Goal: Information Seeking & Learning: Check status

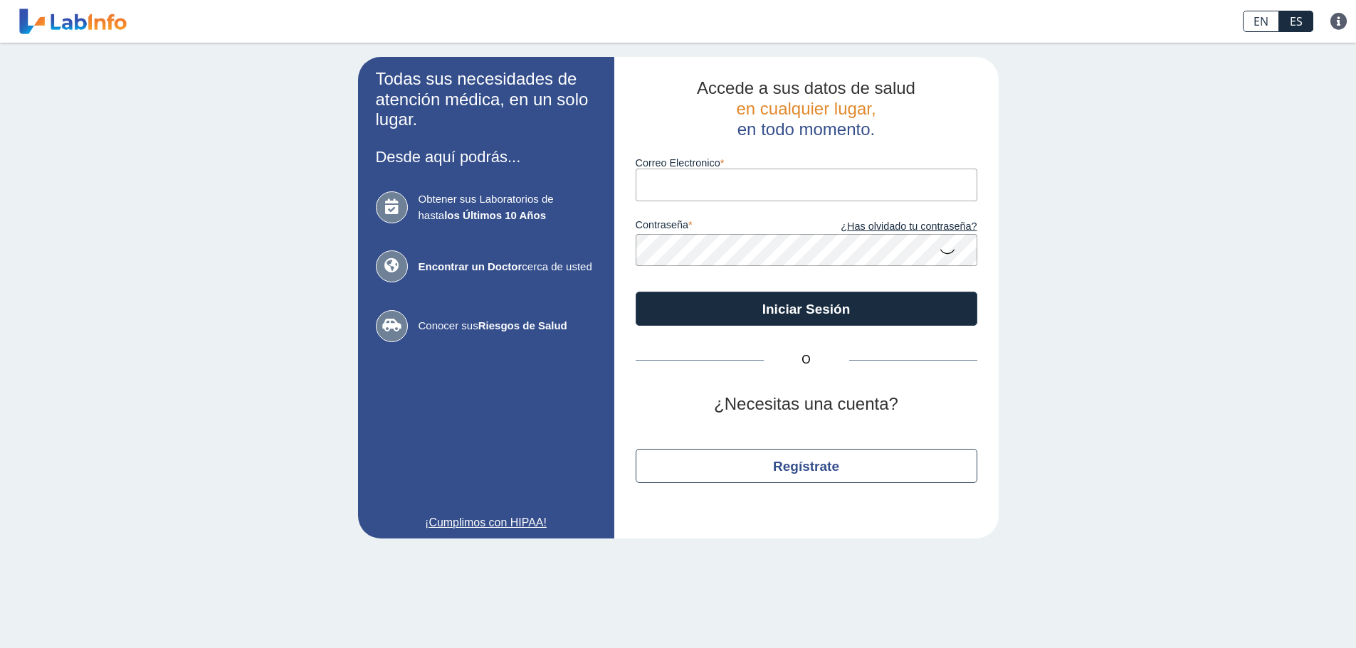
click at [684, 177] on input "Correo Electronico" at bounding box center [807, 185] width 342 height 32
type input "[EMAIL_ADDRESS][DOMAIN_NAME]"
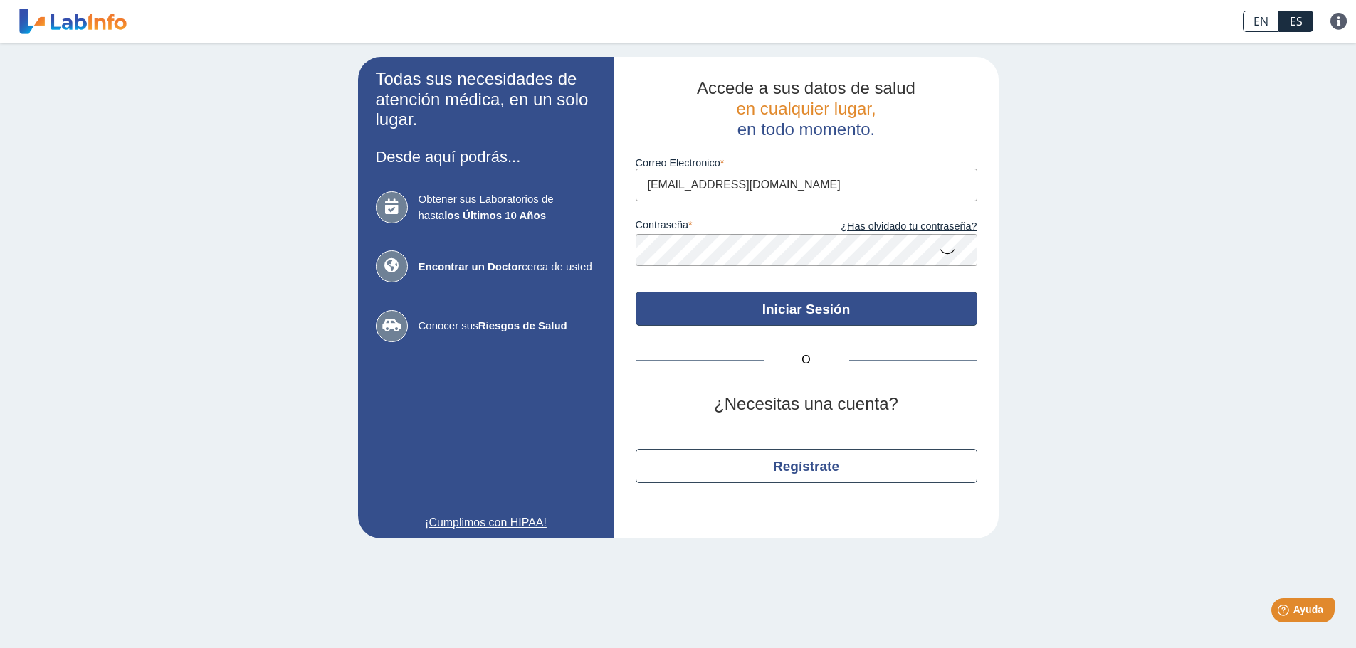
click at [752, 306] on button "Iniciar Sesión" at bounding box center [807, 309] width 342 height 34
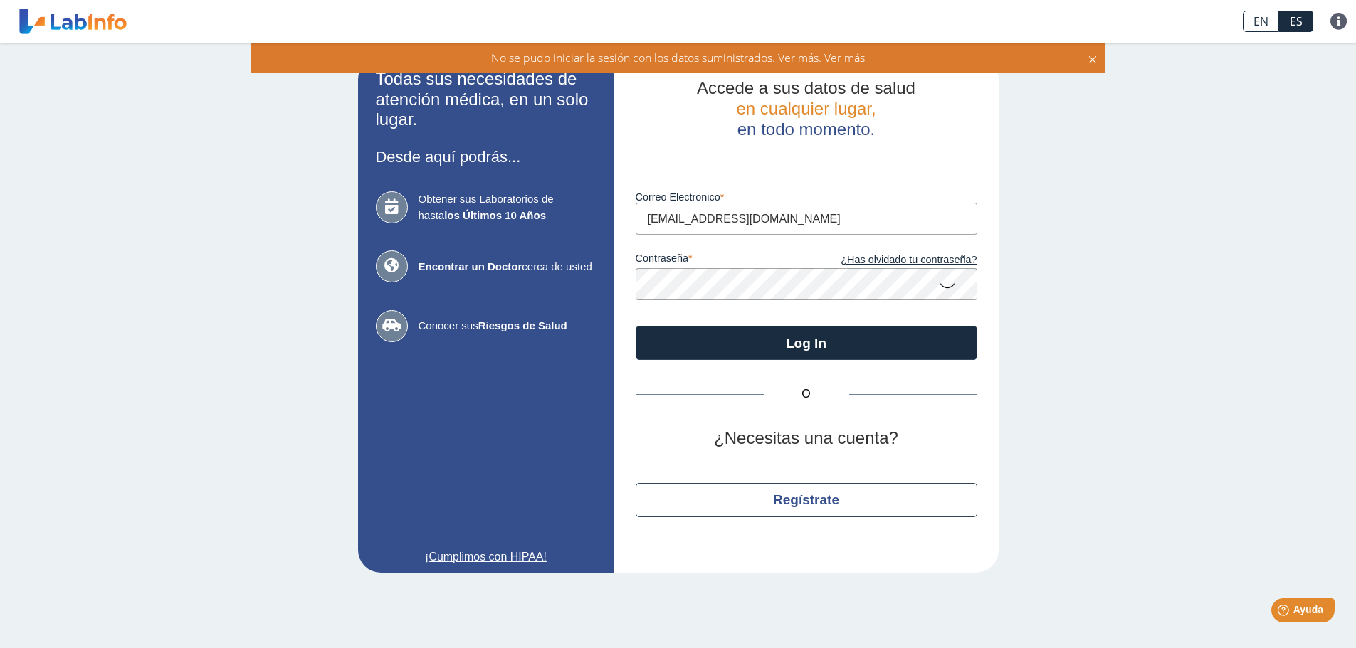
click at [944, 290] on icon at bounding box center [947, 285] width 17 height 28
click at [616, 290] on div "Accede a sus datos de salud en cualquier lugar, en todo momento. Luego de vario…" at bounding box center [806, 315] width 384 height 516
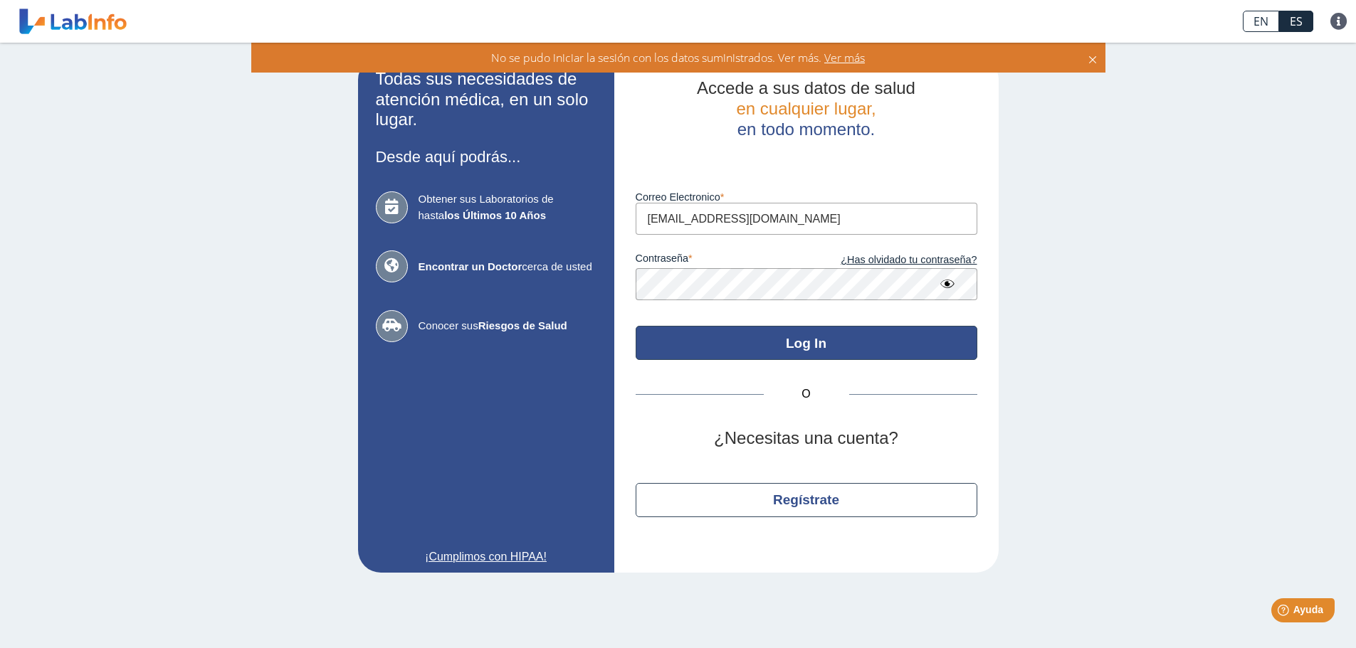
click at [728, 340] on button "Log In" at bounding box center [807, 343] width 342 height 34
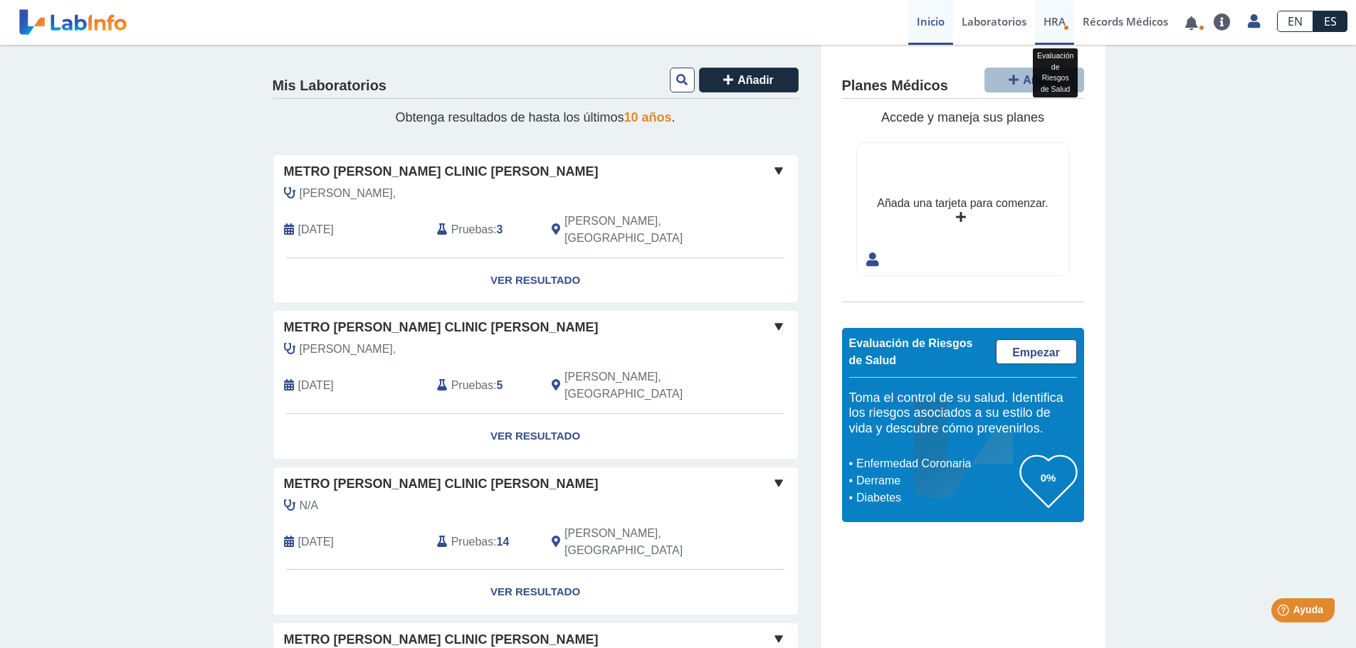
click at [1052, 23] on span "HRA" at bounding box center [1055, 21] width 22 height 14
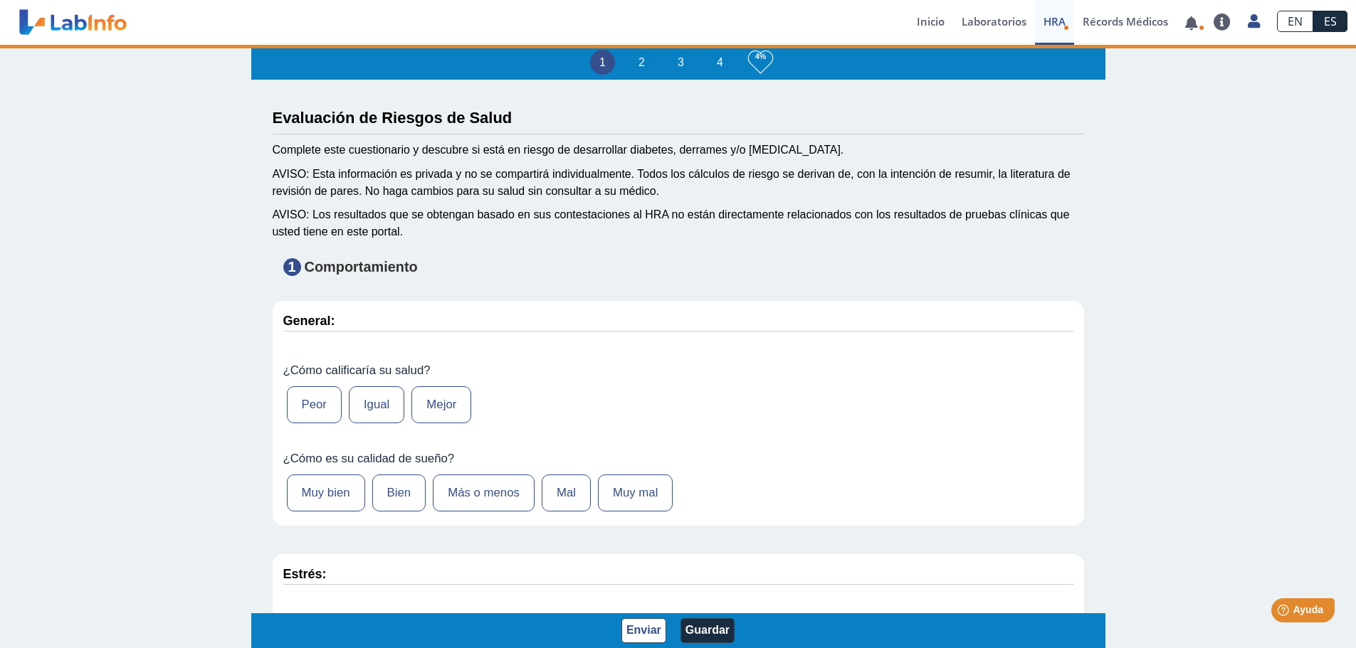
type input "[PERSON_NAME]"
type input "[DATE]"
select select
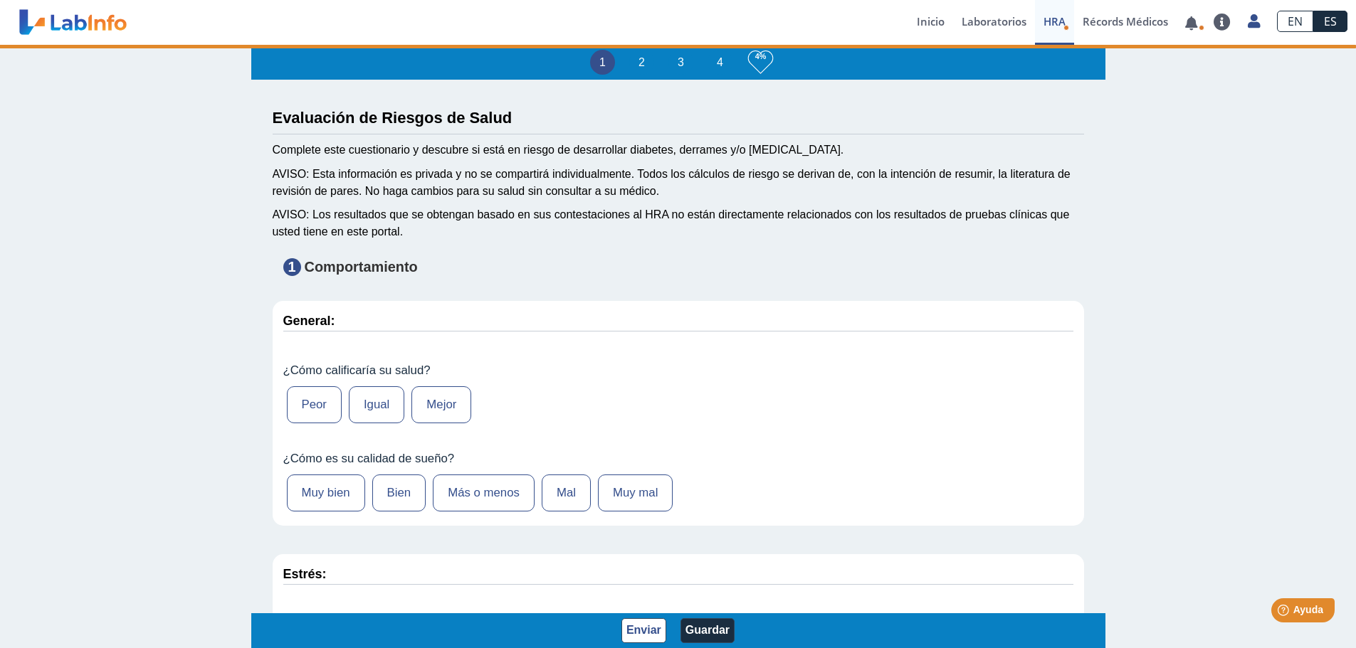
select select
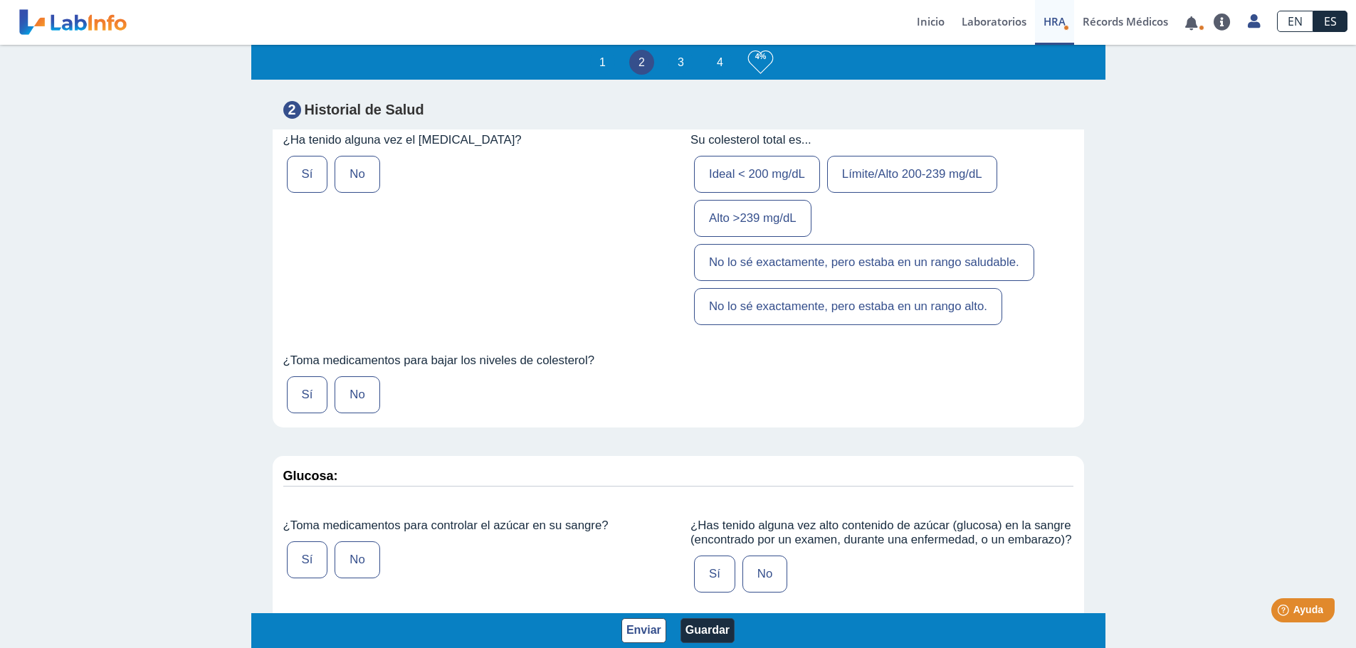
scroll to position [2207, 0]
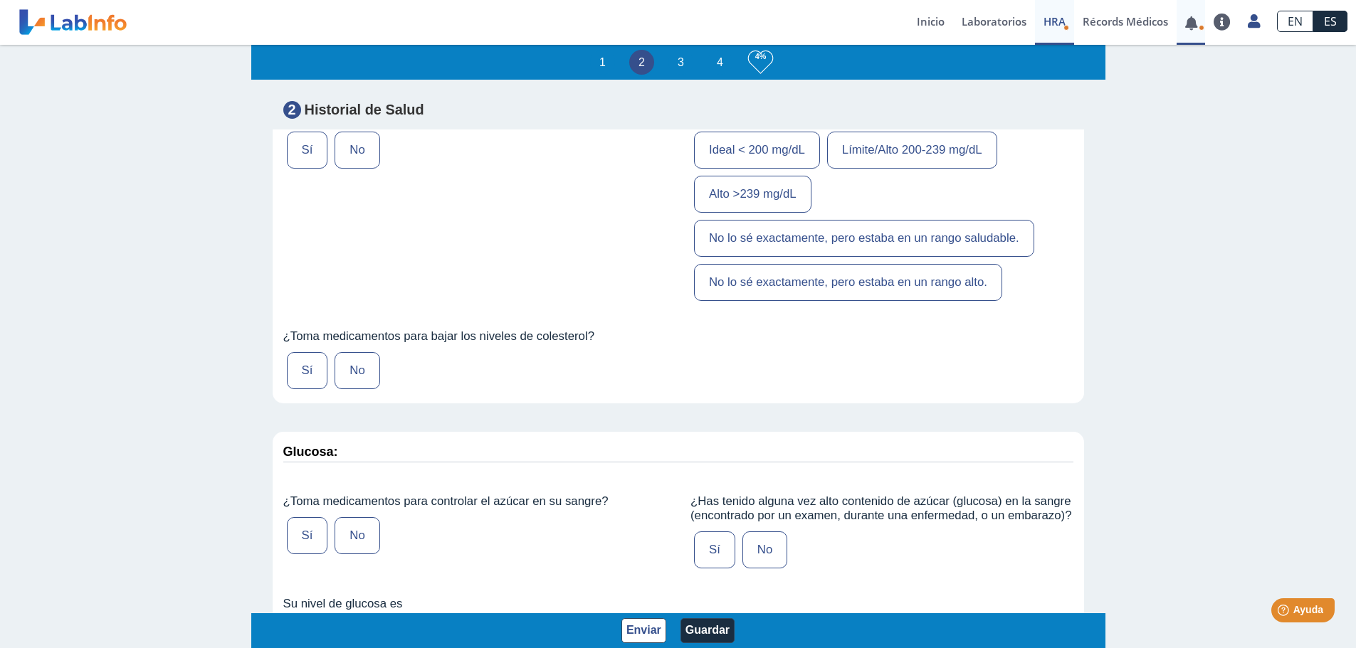
click at [1188, 25] on link at bounding box center [1191, 23] width 29 height 11
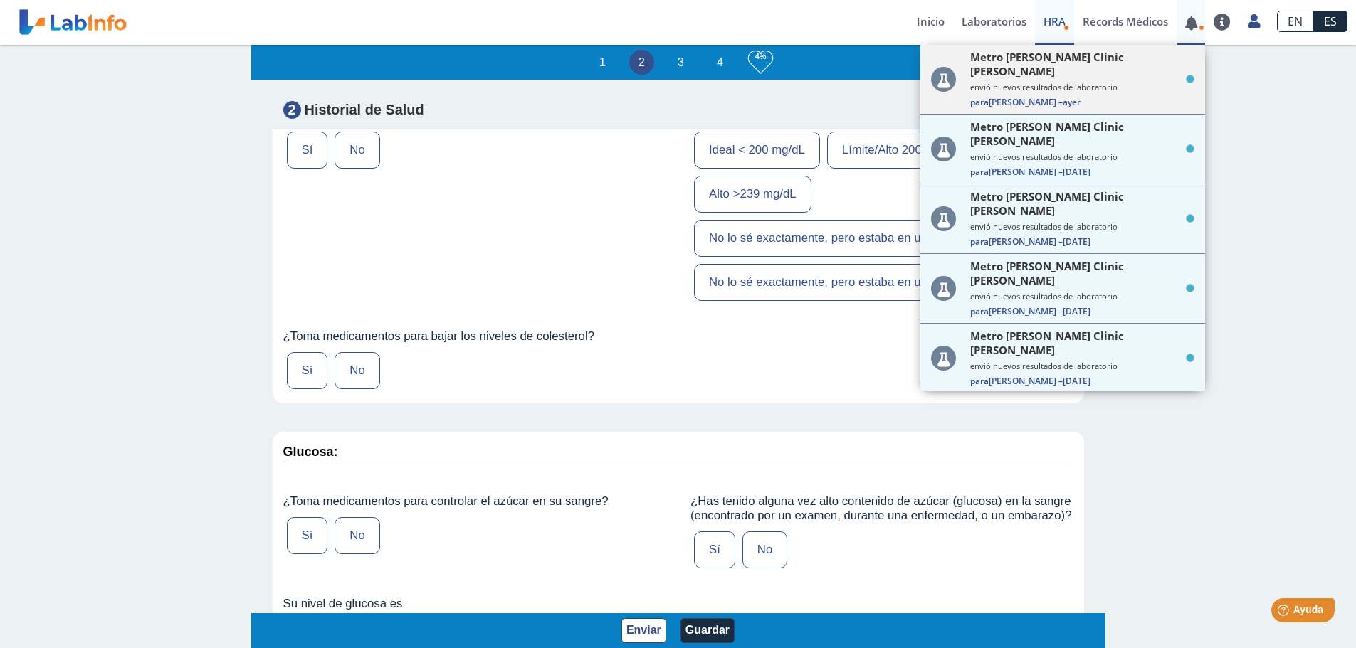
click at [1083, 80] on div "Metro [PERSON_NAME] Clinic [PERSON_NAME] envió nuevos resultados de laboratorio…" at bounding box center [1082, 79] width 224 height 58
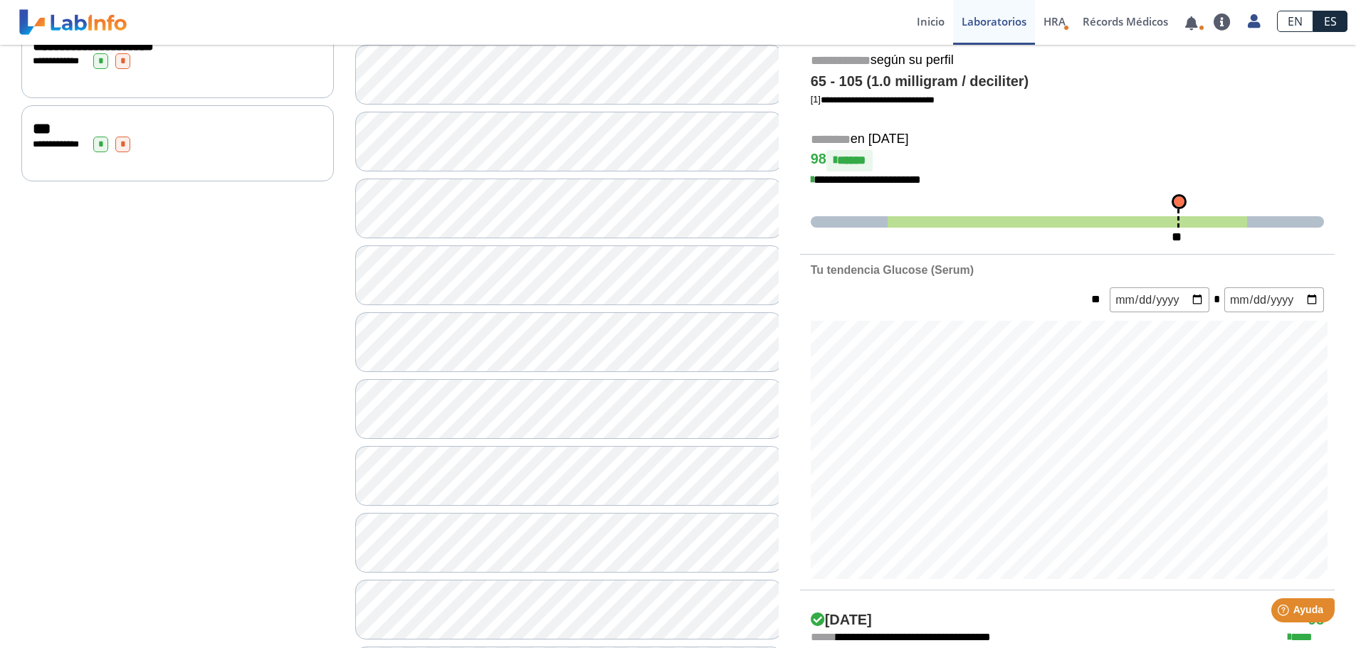
scroll to position [142, 0]
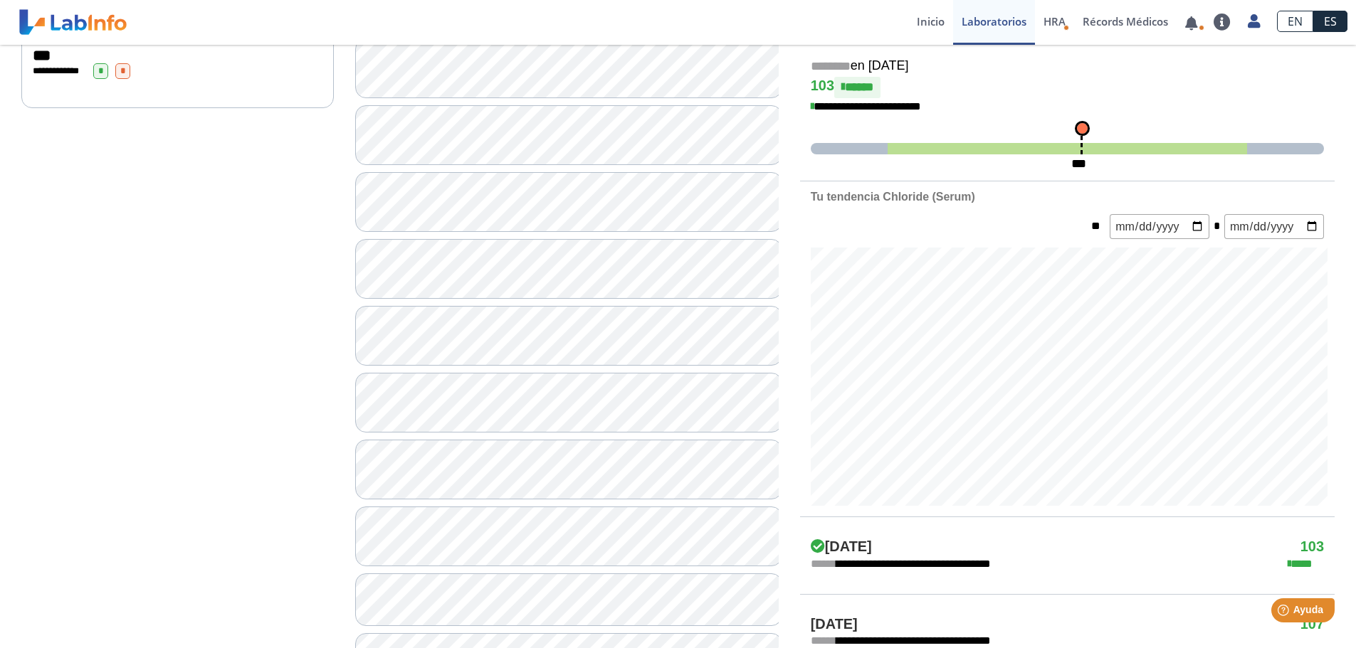
scroll to position [356, 0]
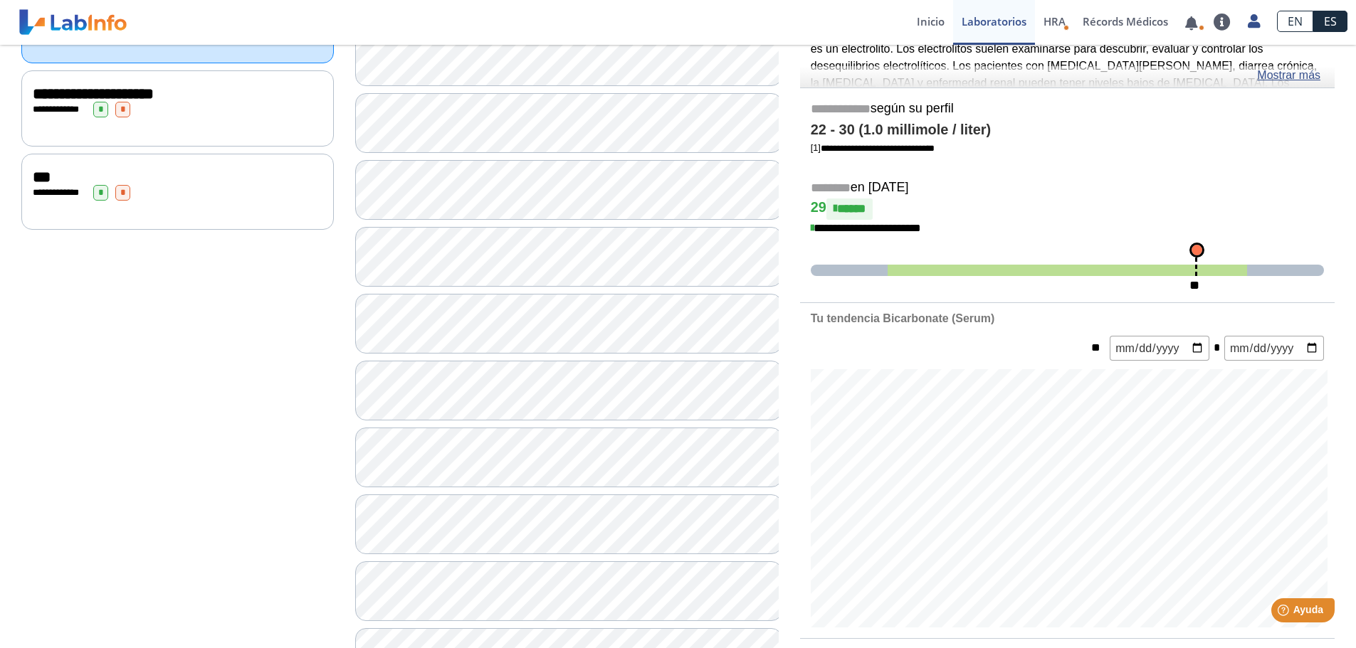
scroll to position [214, 0]
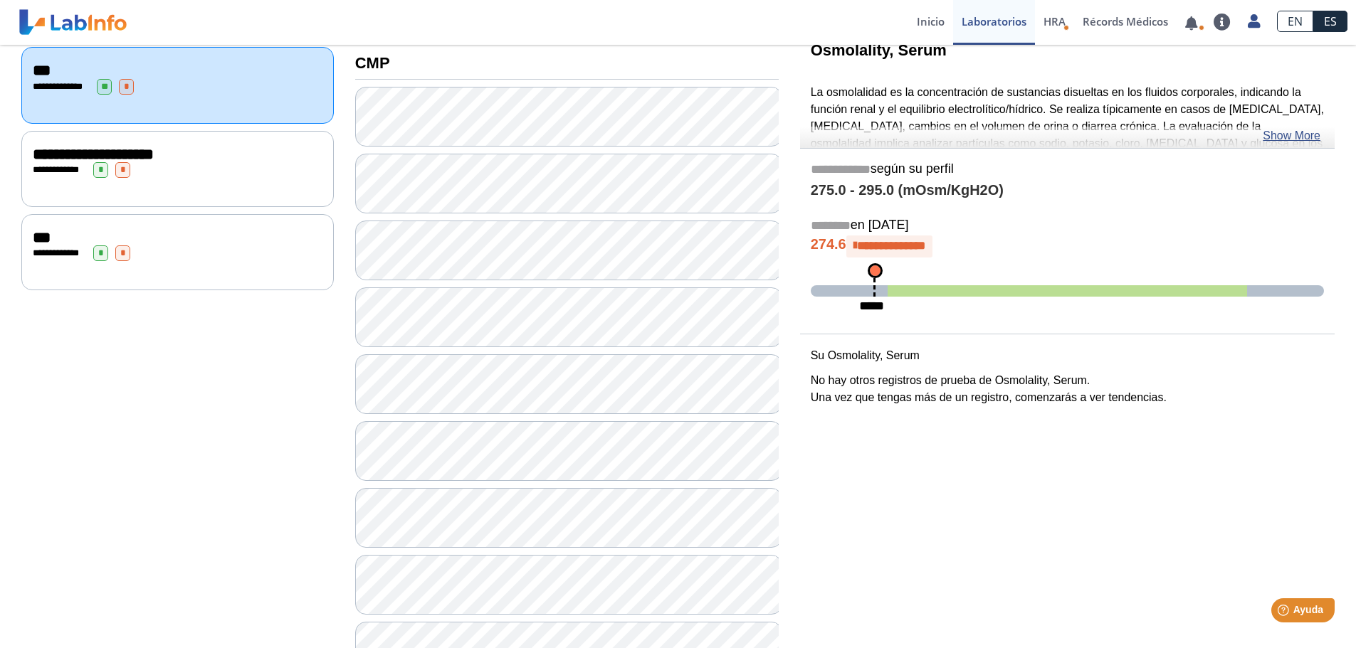
scroll to position [142, 0]
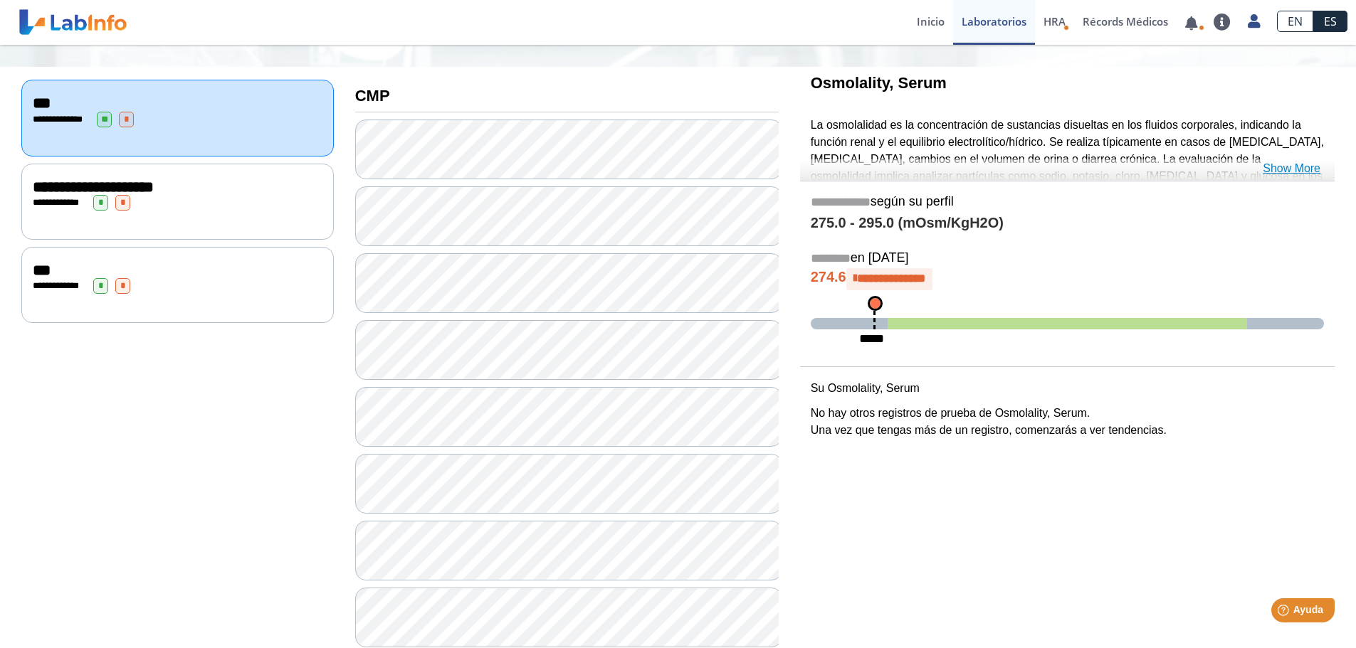
click at [1280, 169] on link "Show More" at bounding box center [1292, 168] width 58 height 17
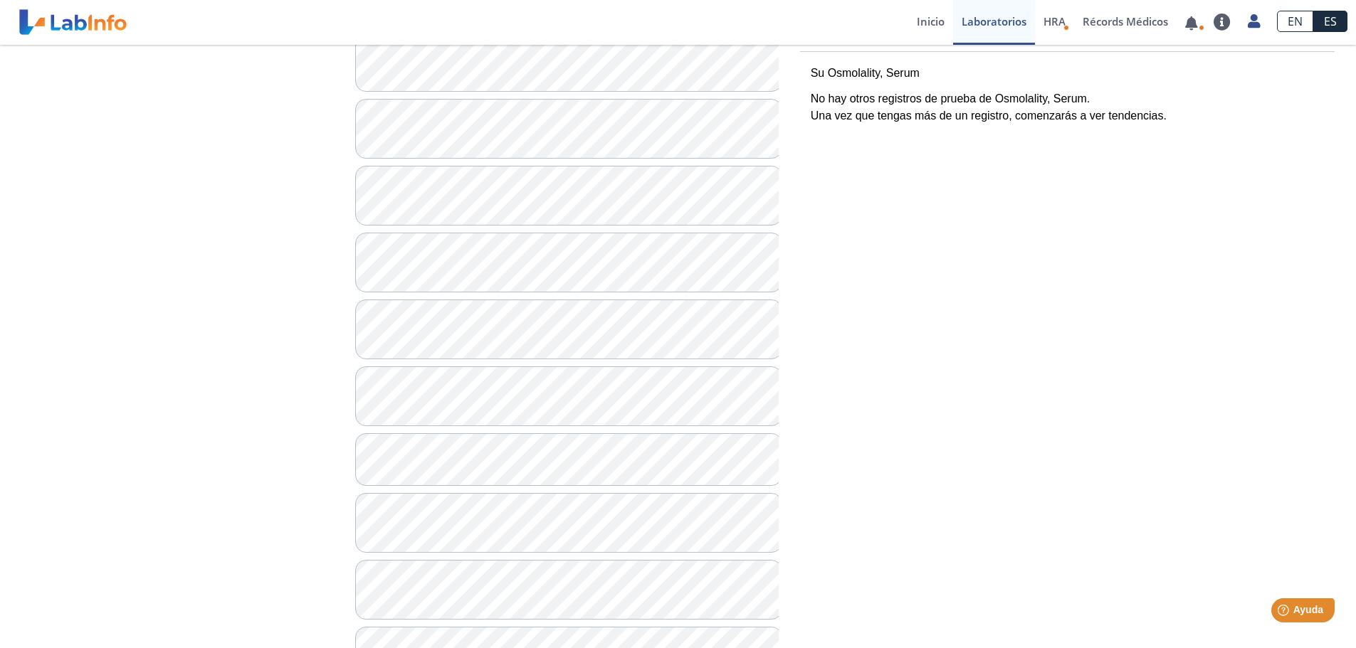
scroll to position [498, 0]
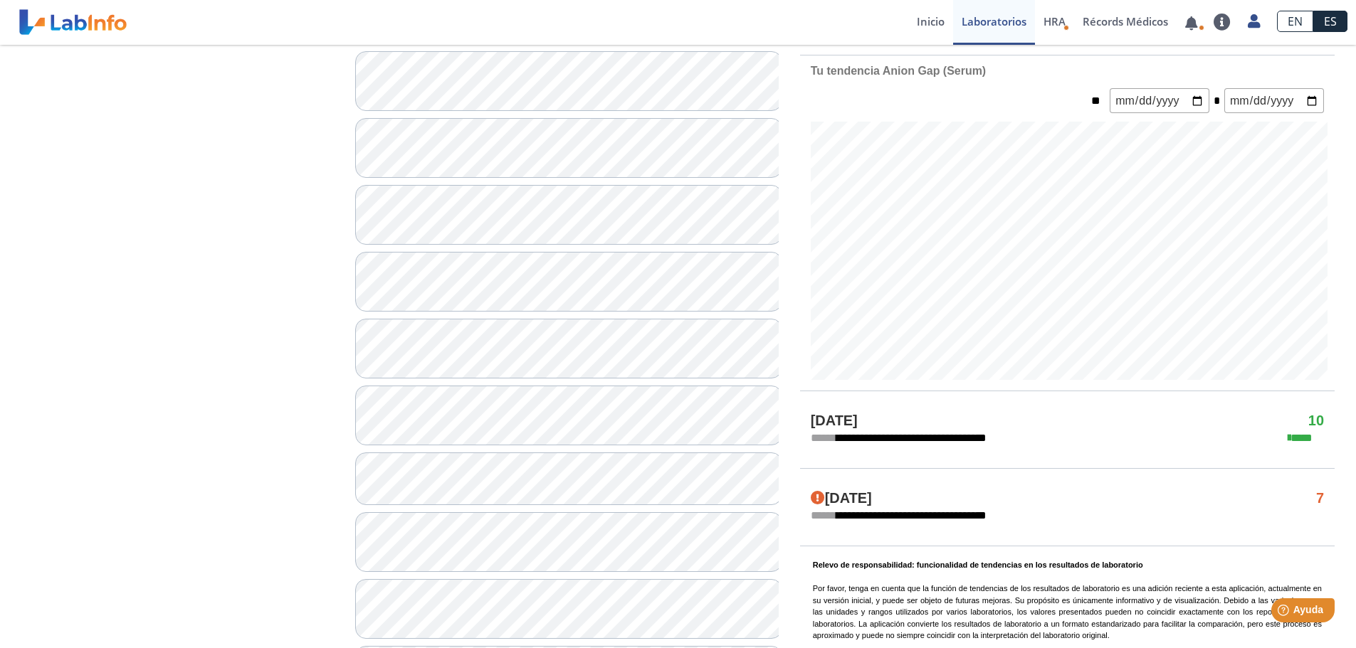
scroll to position [498, 0]
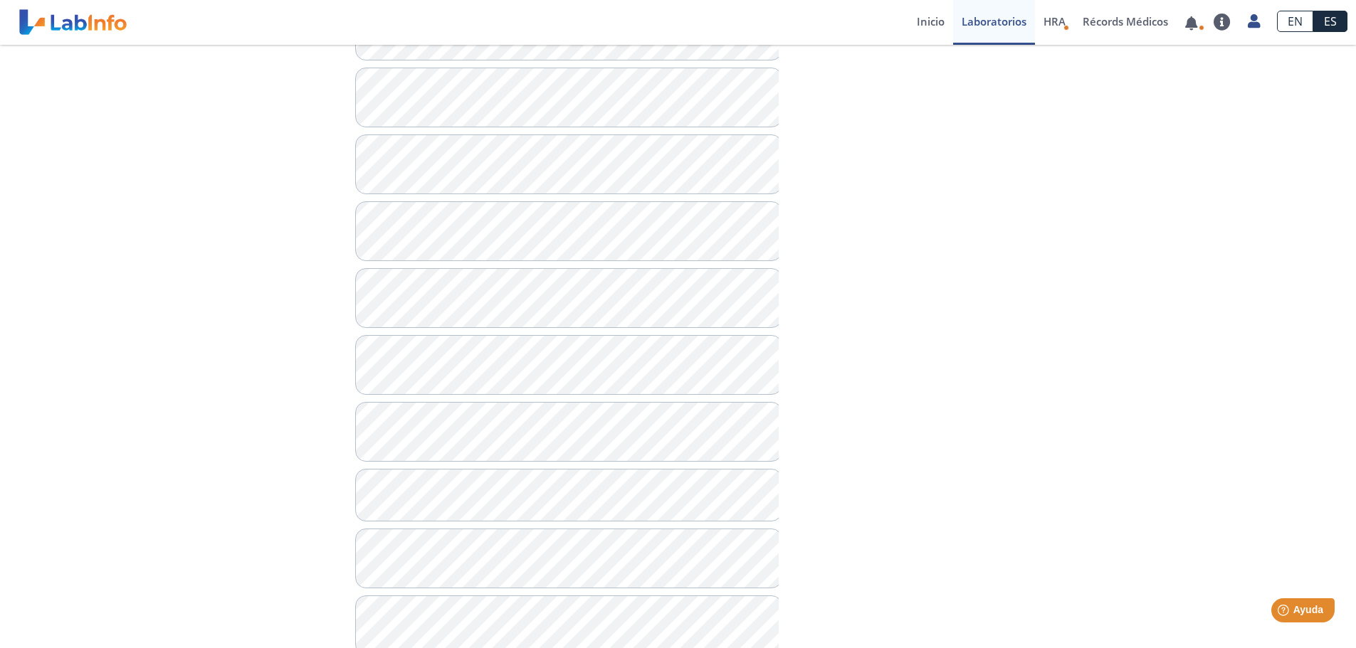
scroll to position [569, 0]
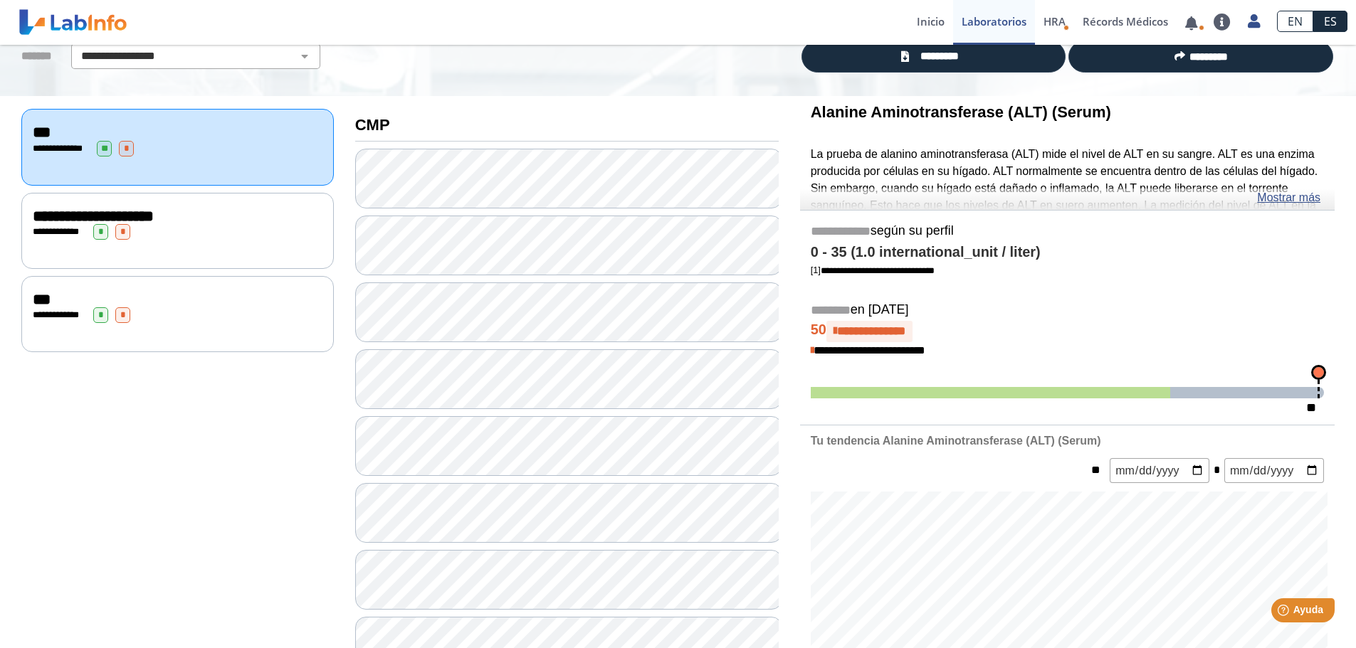
scroll to position [112, 0]
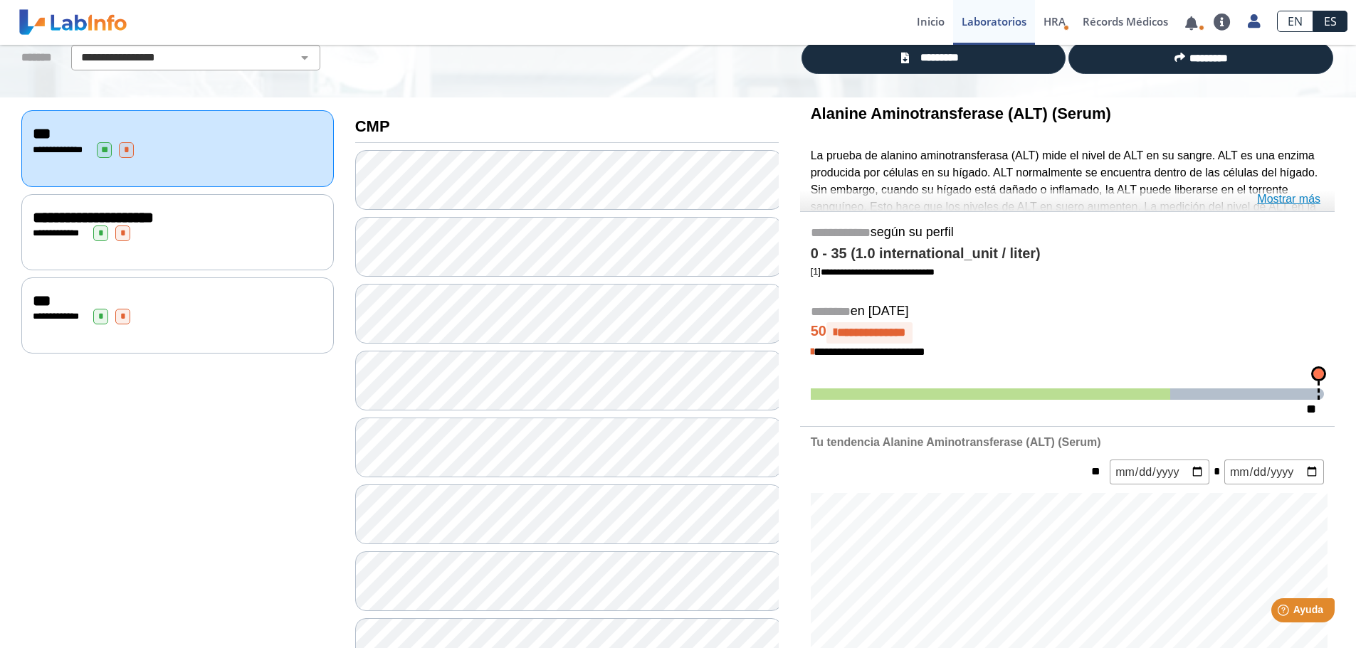
click at [1295, 198] on link "Mostrar más" at bounding box center [1288, 199] width 63 height 17
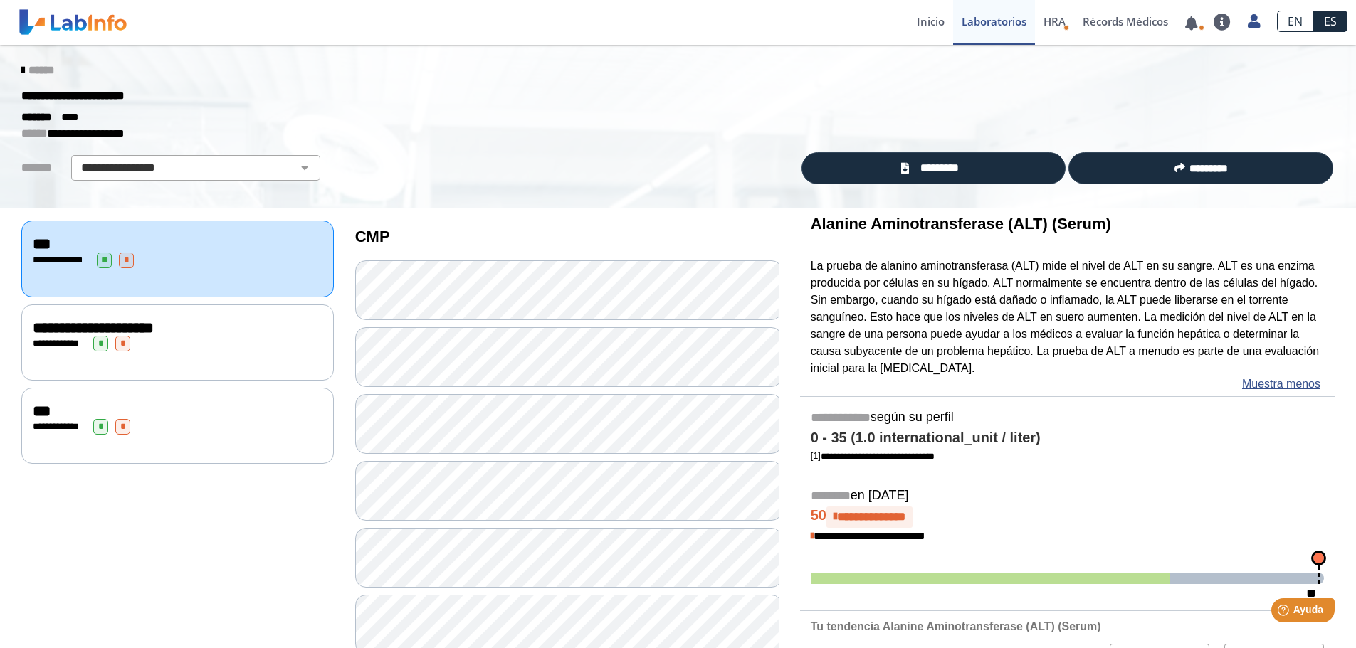
scroll to position [0, 0]
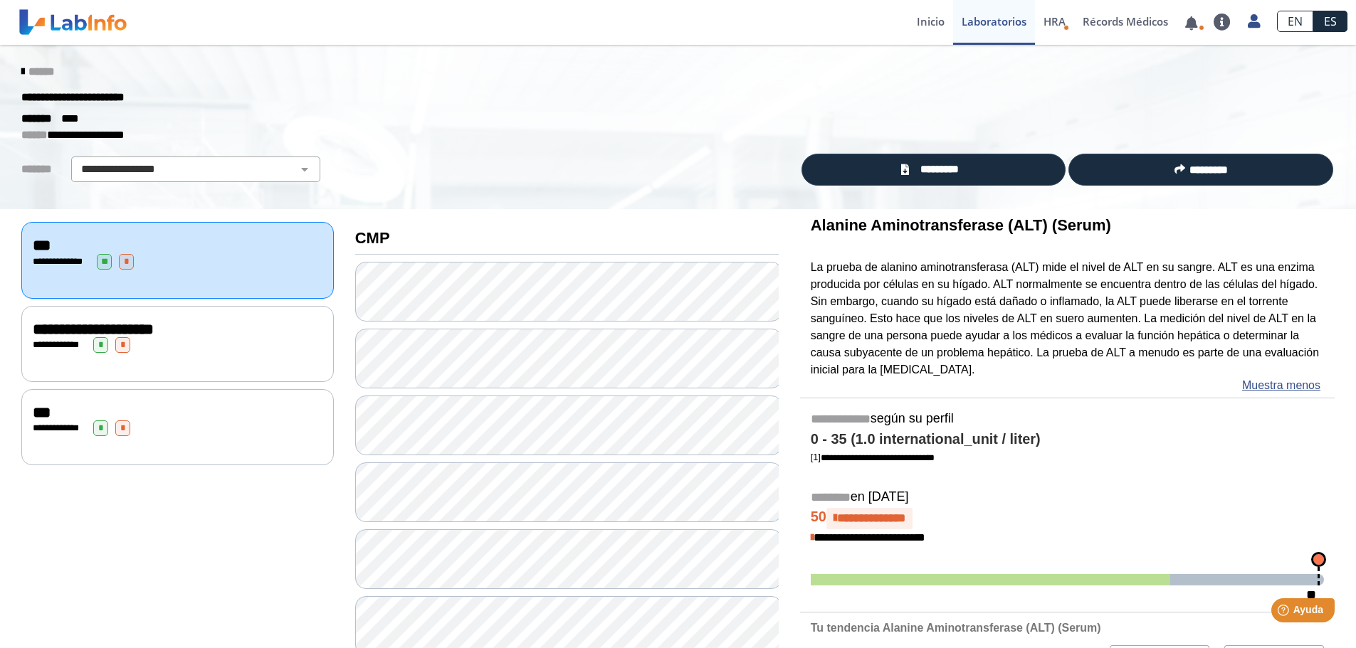
click at [42, 424] on span "**********" at bounding box center [59, 428] width 39 height 9
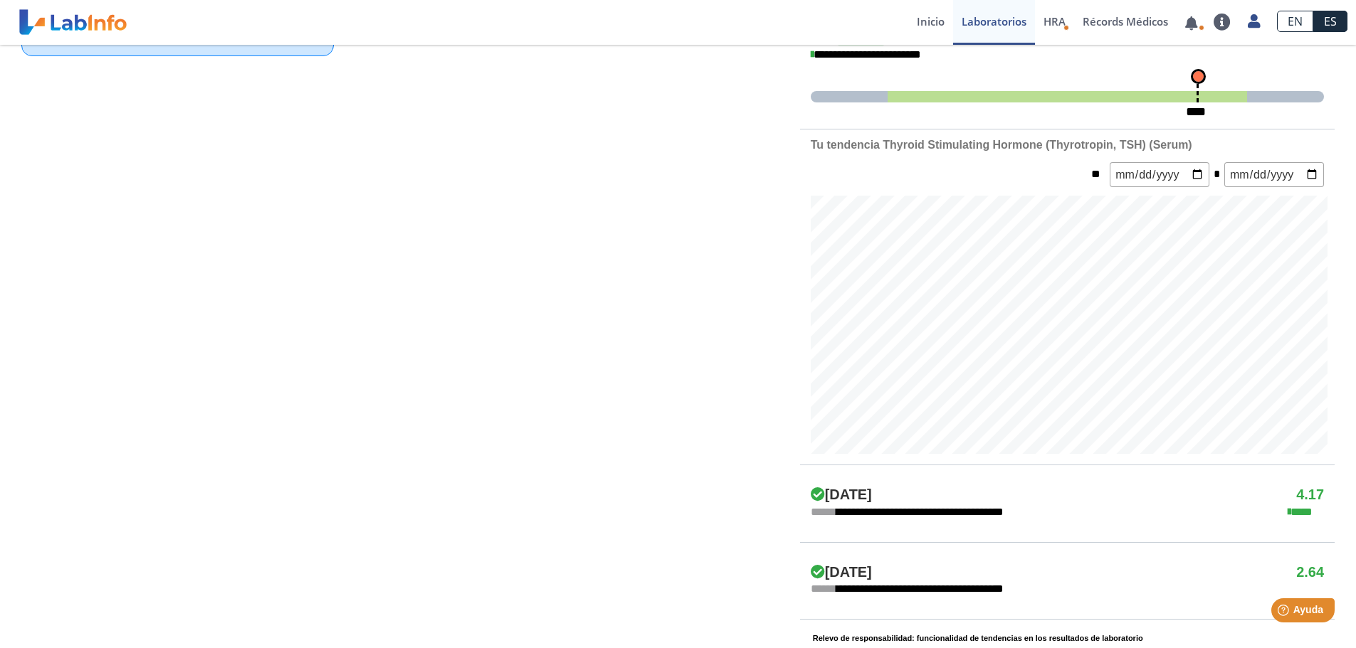
scroll to position [498, 0]
